Goal: Find specific page/section

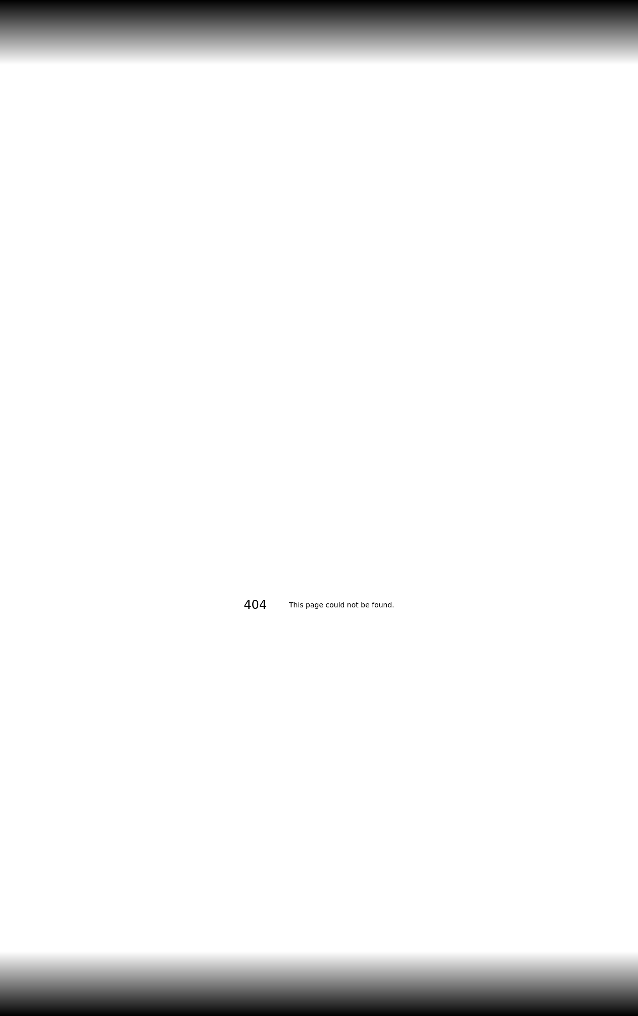
click at [339, 320] on div "404 This page could not be found." at bounding box center [319, 605] width 151 height 1016
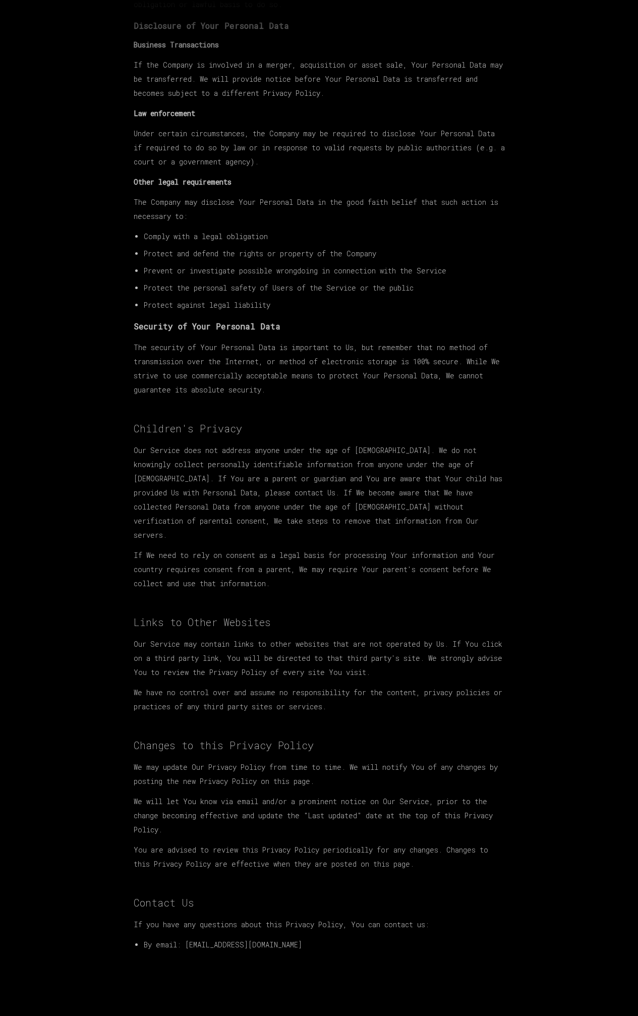
scroll to position [2412, 0]
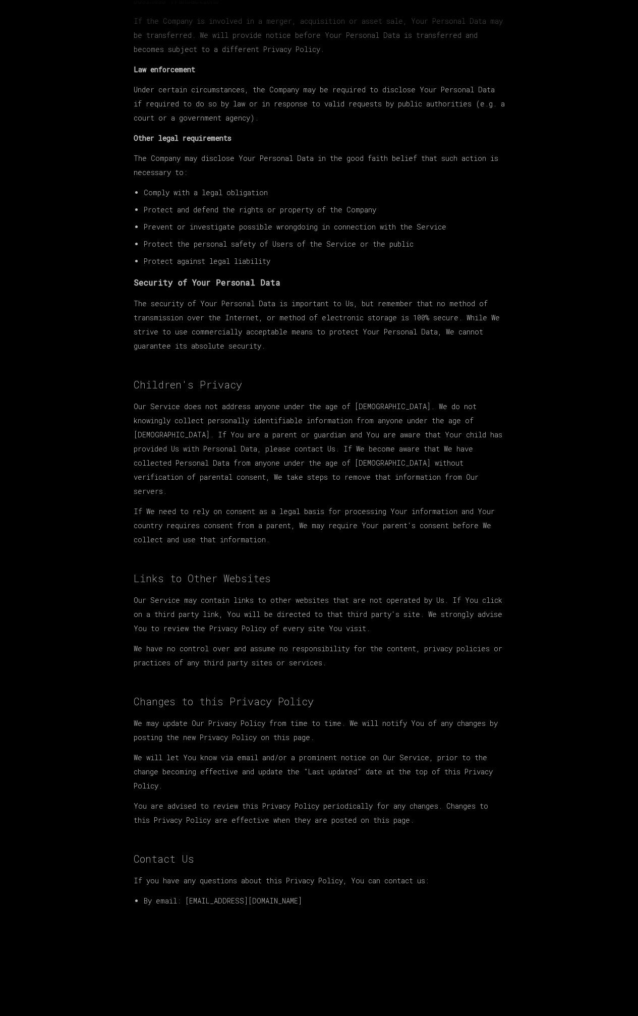
click at [247, 899] on li "By email: help@inpixelform.com" at bounding box center [324, 901] width 361 height 14
click at [316, 899] on li "By email: help@inpixelform.com" at bounding box center [324, 901] width 361 height 14
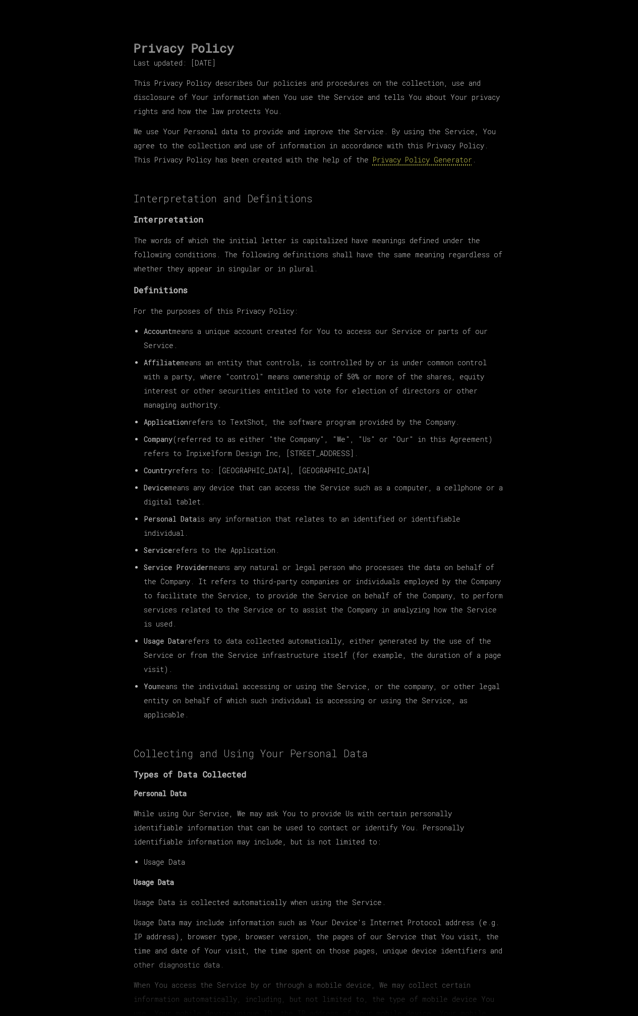
scroll to position [0, 0]
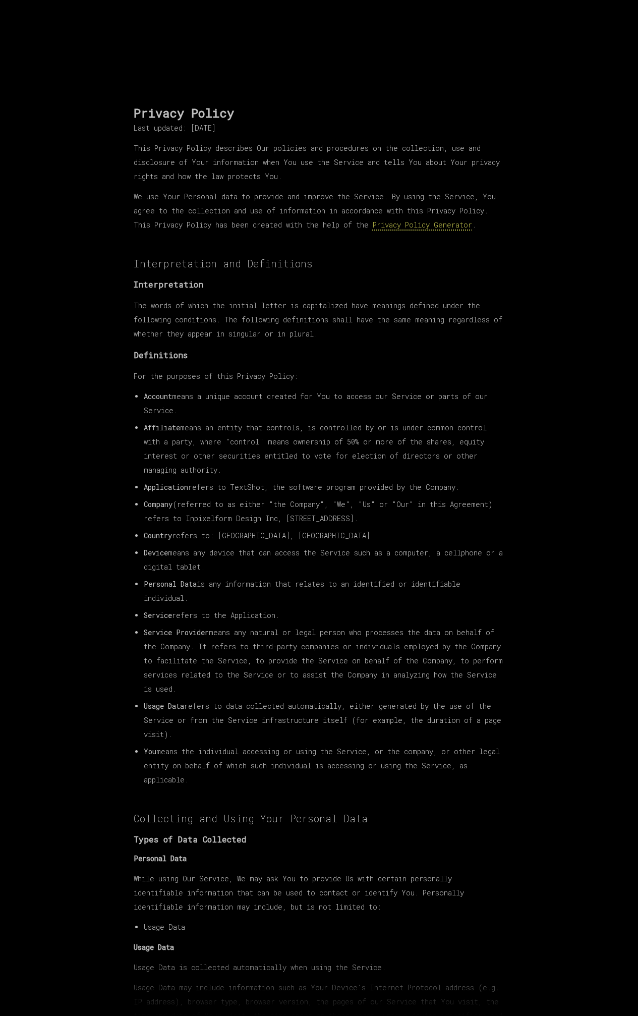
click at [428, 228] on link "Privacy Policy Generator" at bounding box center [422, 225] width 99 height 10
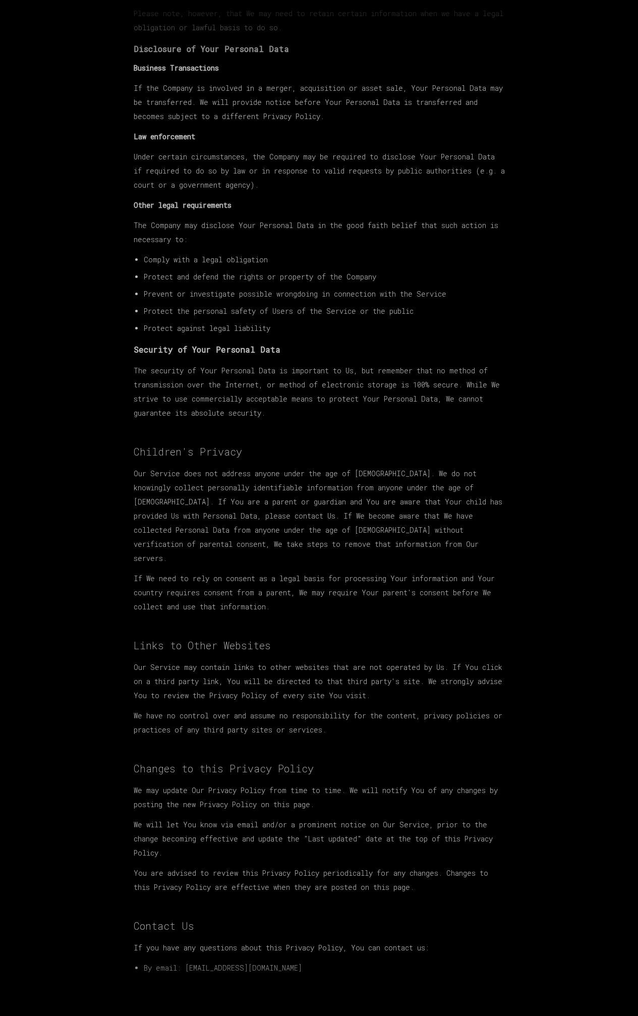
scroll to position [2412, 0]
